Goal: Task Accomplishment & Management: Use online tool/utility

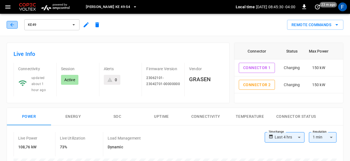
click at [14, 23] on icon "button" at bounding box center [12, 25] width 6 height 6
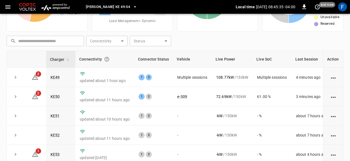
scroll to position [59, 0]
click at [57, 76] on link "KE49" at bounding box center [55, 77] width 12 height 7
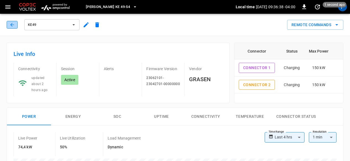
click at [12, 25] on icon "button" at bounding box center [12, 25] width 6 height 6
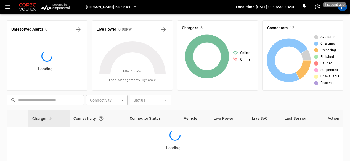
scroll to position [59, 0]
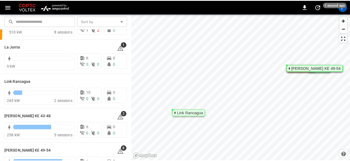
scroll to position [49, 0]
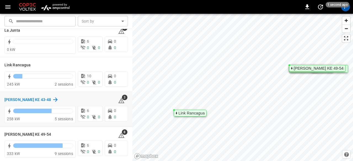
click at [7, 100] on h6 "[PERSON_NAME] KE 43-48" at bounding box center [27, 100] width 47 height 6
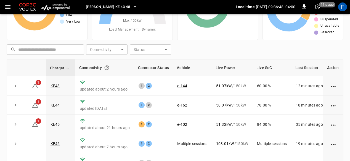
scroll to position [23, 0]
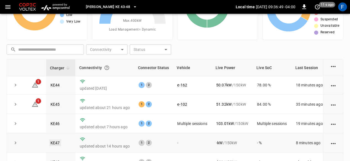
click at [53, 140] on link "KE47" at bounding box center [55, 143] width 12 height 7
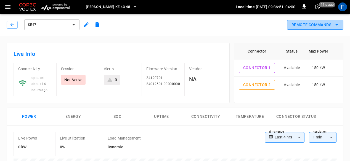
click at [302, 28] on button "Remote Commands" at bounding box center [315, 25] width 56 height 10
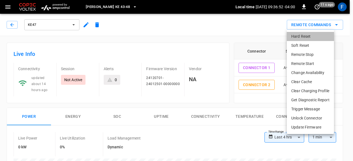
click at [294, 38] on li "Hard Reset" at bounding box center [310, 36] width 47 height 9
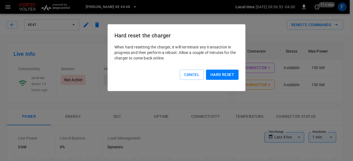
click at [222, 79] on button "Hard reset" at bounding box center [222, 75] width 33 height 10
